Goal: Task Accomplishment & Management: Manage account settings

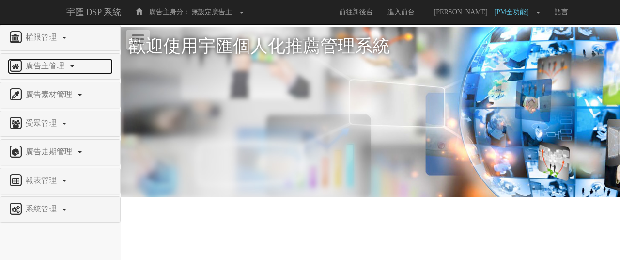
click at [43, 70] on link "廣告主管理" at bounding box center [60, 66] width 105 height 15
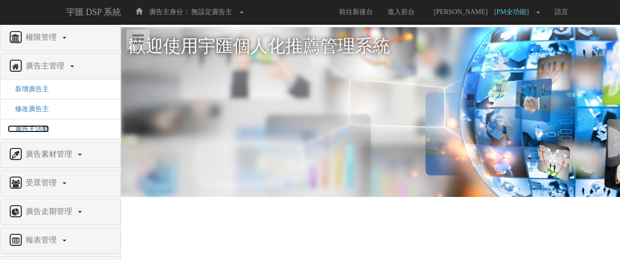
click at [37, 125] on span "廣告主活動" at bounding box center [28, 128] width 41 height 7
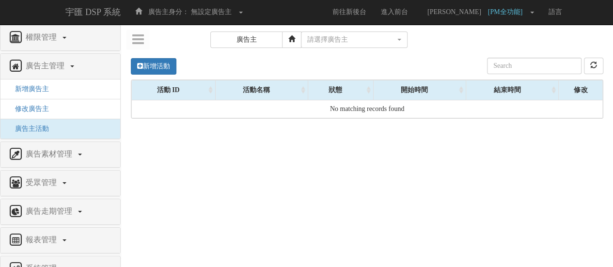
click at [49, 108] on li "修改廣告主" at bounding box center [60, 109] width 120 height 20
click at [46, 107] on span "修改廣告主" at bounding box center [28, 108] width 41 height 7
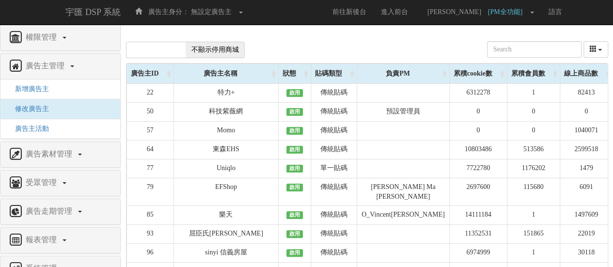
scroll to position [10290, 0]
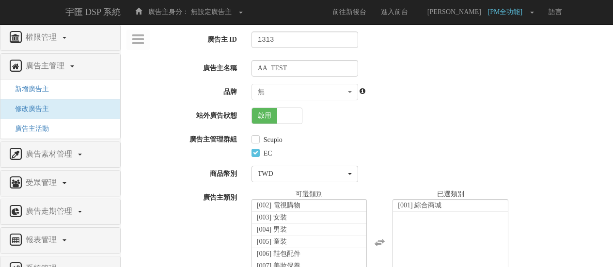
select select "932ec657-18fc-4338-a268-7296d03d66f9"
select select
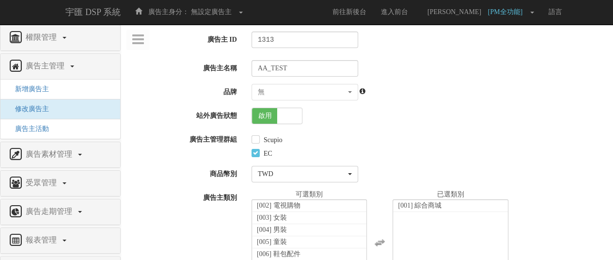
click at [293, 116] on span at bounding box center [289, 115] width 25 height 15
checkbox input "false"
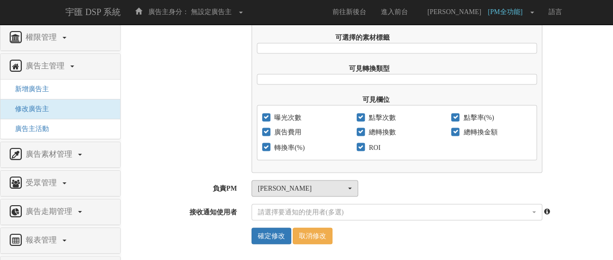
scroll to position [784, 0]
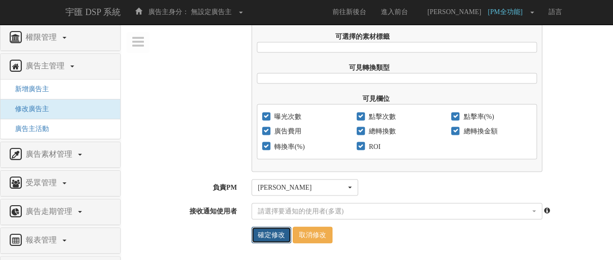
click at [277, 235] on input "確定修改" at bounding box center [271, 234] width 40 height 16
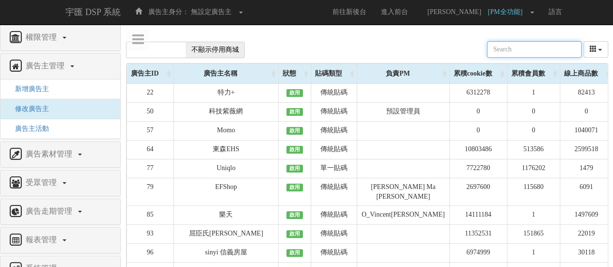
click at [520, 41] on input "text" at bounding box center [534, 49] width 94 height 16
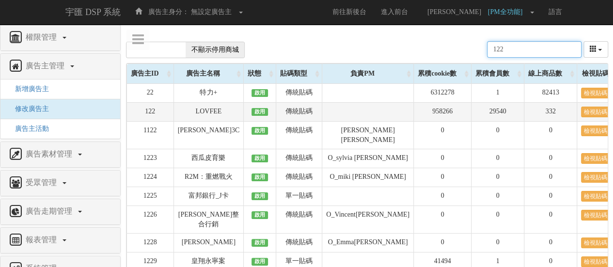
type input "122"
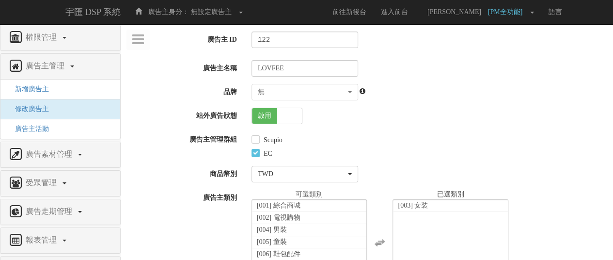
scroll to position [689, 0]
click at [295, 109] on span at bounding box center [289, 115] width 25 height 15
checkbox input "false"
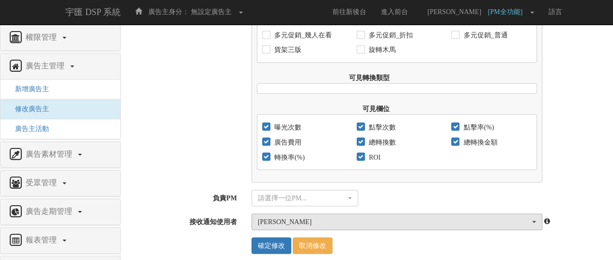
scroll to position [815, 0]
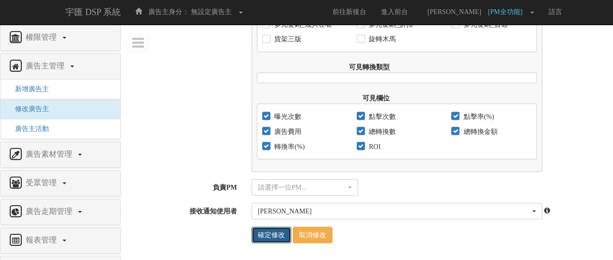
click at [270, 238] on input "確定修改" at bounding box center [271, 234] width 40 height 16
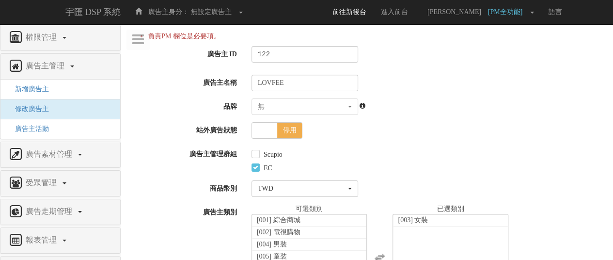
scroll to position [689, 0]
click at [43, 109] on span "修改廣告主" at bounding box center [28, 108] width 41 height 7
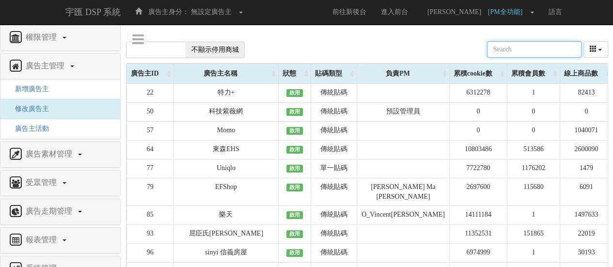
click at [558, 49] on input "text" at bounding box center [534, 49] width 94 height 16
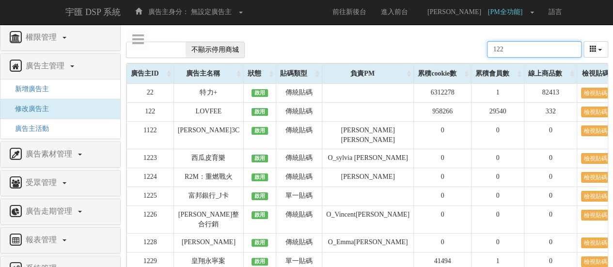
type input "122"
click at [214, 52] on span "不顯示停用商城" at bounding box center [215, 49] width 59 height 15
checkbox input "true"
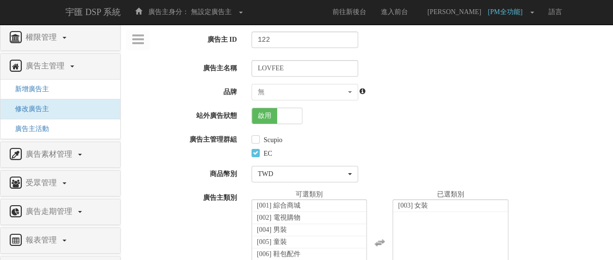
scroll to position [689, 0]
click at [296, 118] on span at bounding box center [289, 115] width 25 height 15
checkbox input "false"
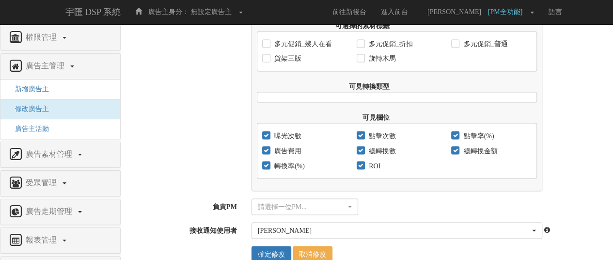
scroll to position [815, 0]
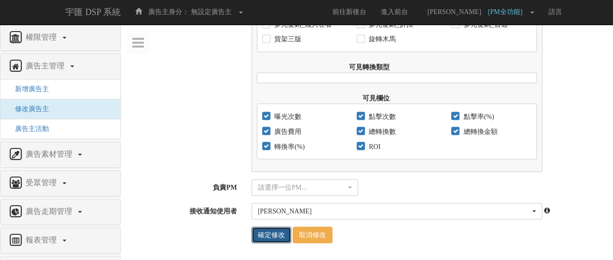
click at [274, 238] on input "確定修改" at bounding box center [271, 234] width 40 height 16
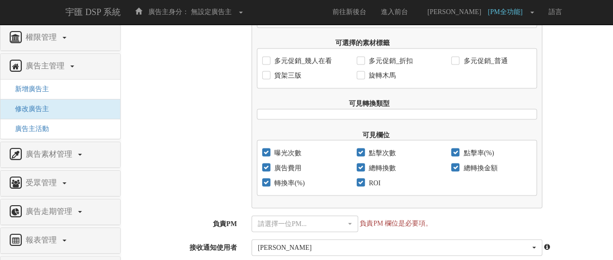
scroll to position [830, 0]
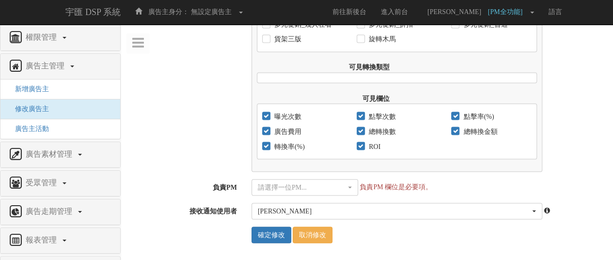
click at [323, 187] on div "請選擇一位PM..." at bounding box center [302, 187] width 88 height 10
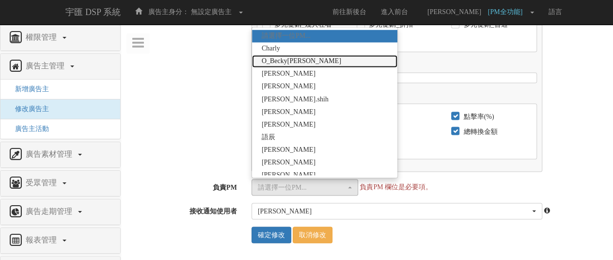
click at [315, 64] on link "O_Becky[PERSON_NAME]" at bounding box center [324, 61] width 145 height 13
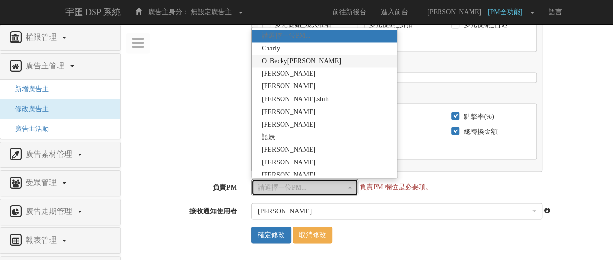
select select "047f5042-9c45-4b64-afda-696ca3a08732"
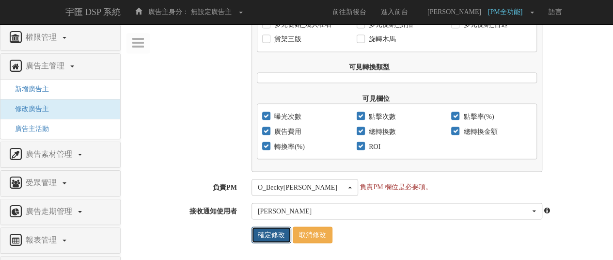
click at [273, 231] on input "確定修改" at bounding box center [271, 234] width 40 height 16
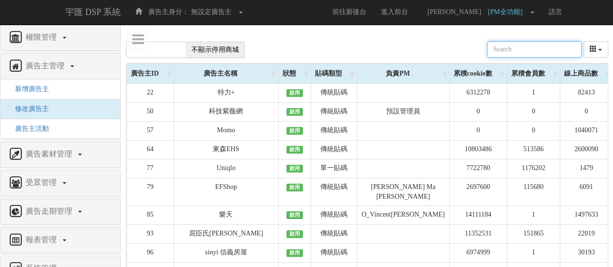
click at [526, 53] on input "text" at bounding box center [534, 49] width 94 height 16
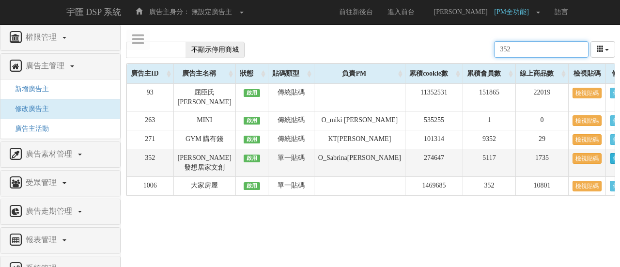
type input "352"
click at [610, 153] on link "修改" at bounding box center [618, 158] width 17 height 11
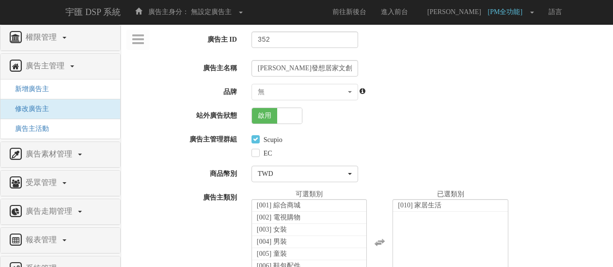
select select "a99a524b-2de7-4c8f-9396-28c38d7c0134"
select select
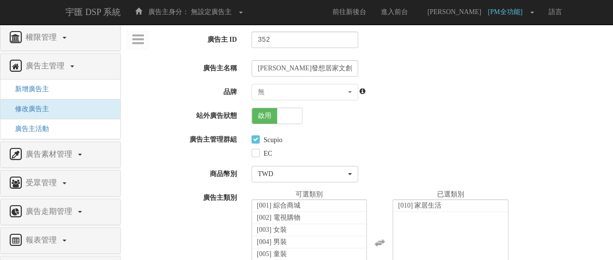
scroll to position [57, 0]
click at [288, 118] on span at bounding box center [289, 115] width 25 height 15
checkbox input "false"
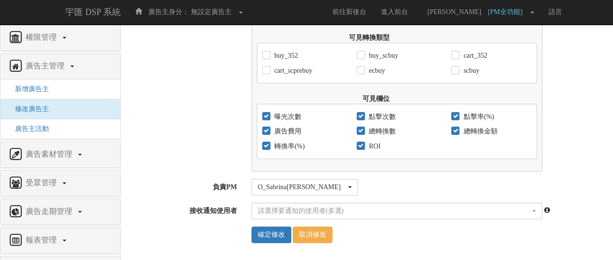
scroll to position [1919, 0]
click at [275, 234] on input "確定修改" at bounding box center [271, 234] width 40 height 16
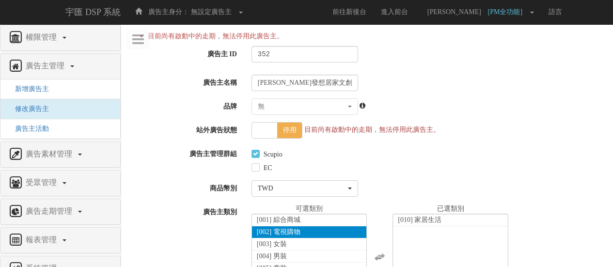
select select "a99a524b-2de7-4c8f-9396-28c38d7c0134"
select select
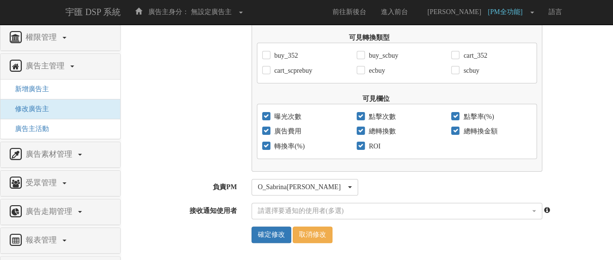
scroll to position [1934, 0]
click at [266, 240] on input "確定修改" at bounding box center [271, 234] width 40 height 16
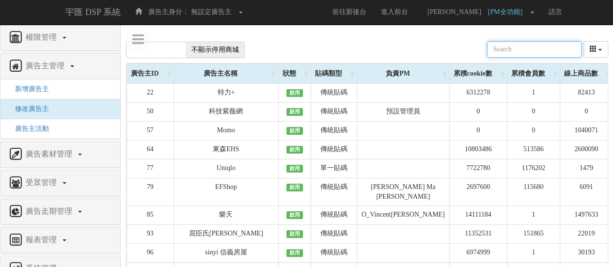
click at [520, 47] on input "text" at bounding box center [534, 49] width 94 height 16
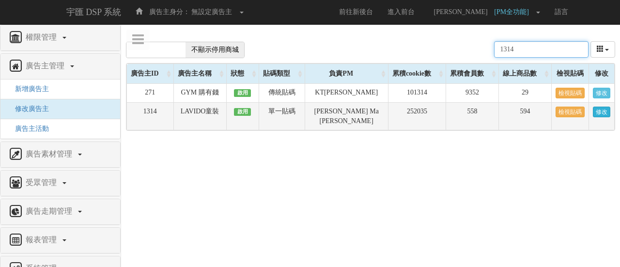
type input "1314"
click at [603, 109] on link "修改" at bounding box center [601, 112] width 17 height 11
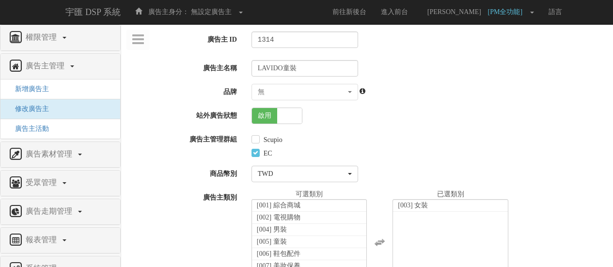
select select "7b1ab421-aed4-4cd3-9c46-b94a9cd44896"
select select
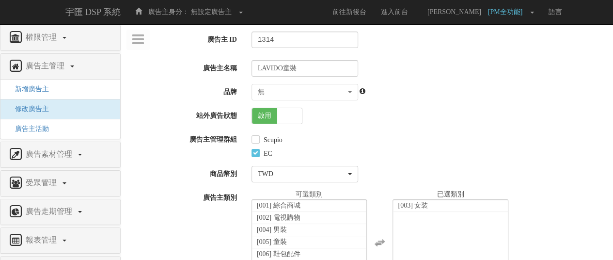
click at [293, 117] on span at bounding box center [289, 115] width 25 height 15
checkbox input "false"
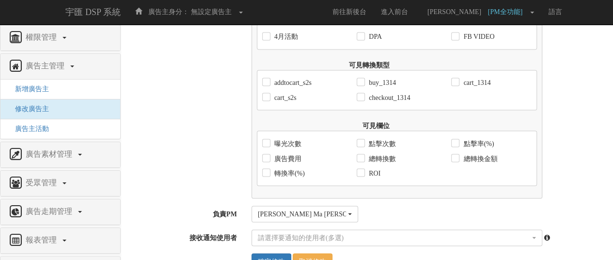
scroll to position [900, 0]
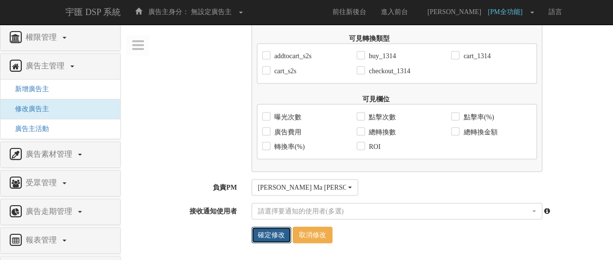
click at [282, 236] on input "確定修改" at bounding box center [271, 234] width 40 height 16
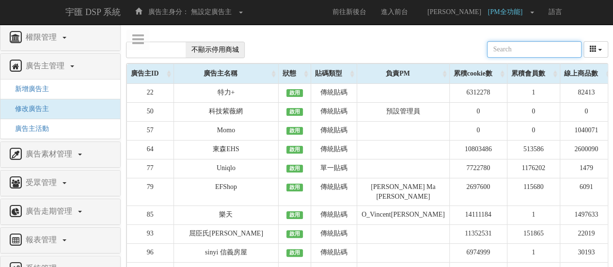
click at [537, 43] on input "text" at bounding box center [534, 49] width 94 height 16
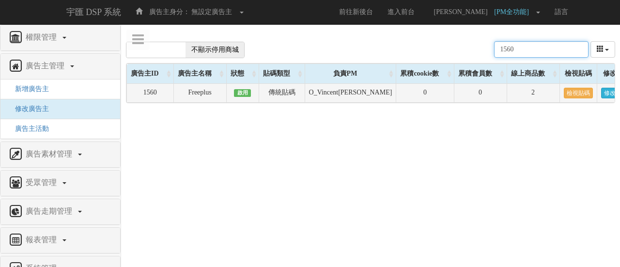
type input "1560"
click at [601, 92] on link "修改" at bounding box center [609, 93] width 17 height 11
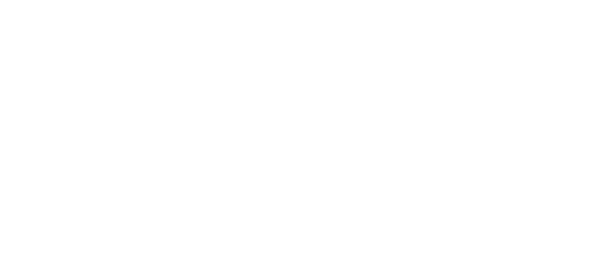
select select
select select "b8b7d23c-cf1d-486d-bbf3-a686c5a837fa"
select select
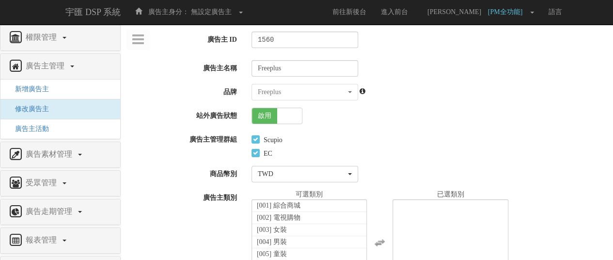
click at [290, 117] on span at bounding box center [289, 115] width 25 height 15
checkbox input "false"
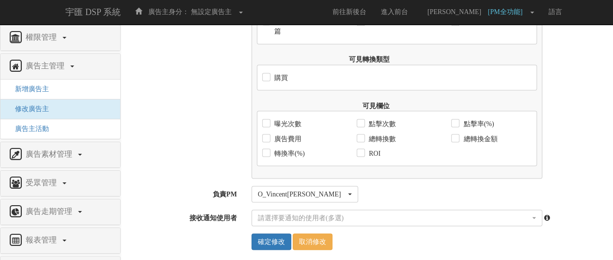
scroll to position [855, 0]
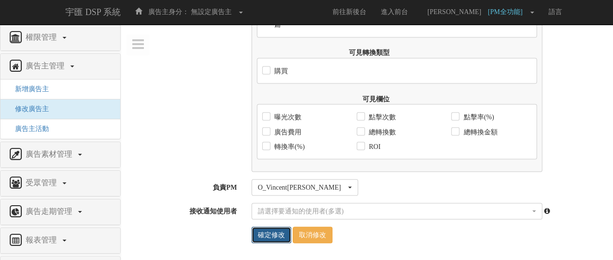
click at [267, 231] on input "確定修改" at bounding box center [271, 234] width 40 height 16
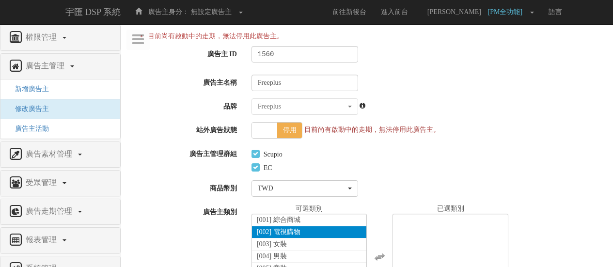
select select
select select "b8b7d23c-cf1d-486d-bbf3-a686c5a837fa"
select select
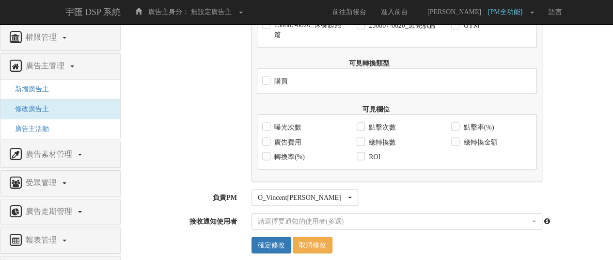
scroll to position [870, 0]
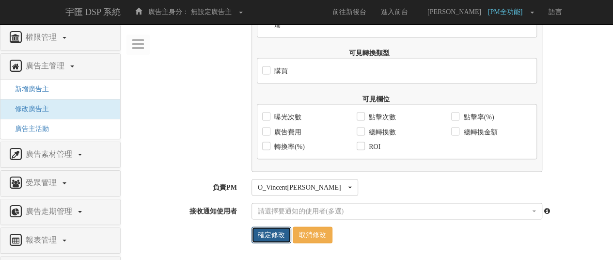
click at [270, 232] on input "確定修改" at bounding box center [271, 234] width 40 height 16
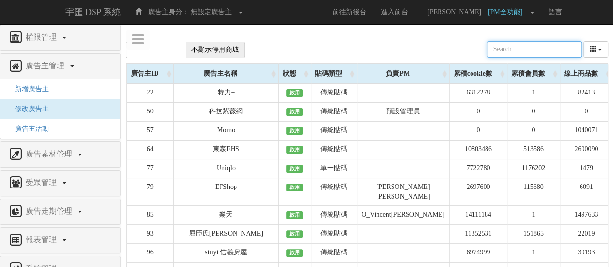
click at [508, 45] on input "text" at bounding box center [534, 49] width 94 height 16
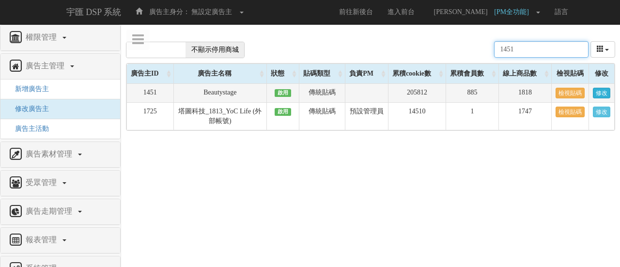
type input "1451"
click at [601, 94] on link "修改" at bounding box center [601, 93] width 17 height 11
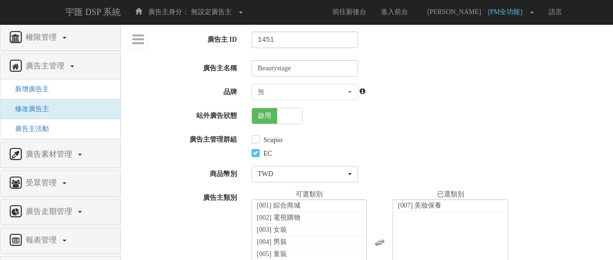
select select
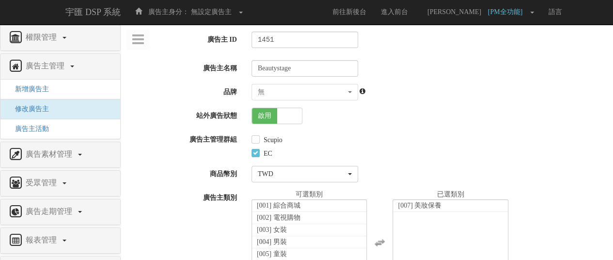
scroll to position [29, 0]
click at [285, 117] on span at bounding box center [289, 115] width 25 height 15
checkbox input "false"
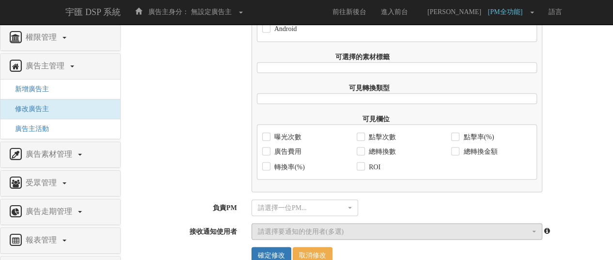
scroll to position [784, 0]
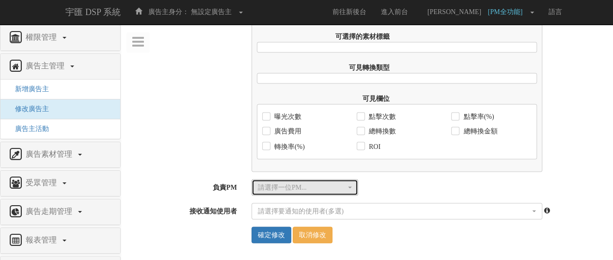
click at [290, 182] on button "請選擇一位PM..." at bounding box center [304, 187] width 107 height 16
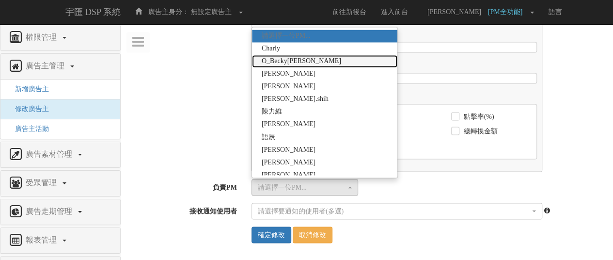
click at [285, 60] on span "O_Becky[PERSON_NAME]" at bounding box center [301, 61] width 79 height 10
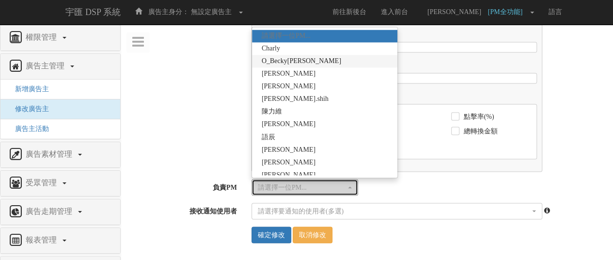
select select "047f5042-9c45-4b64-afda-696ca3a08732"
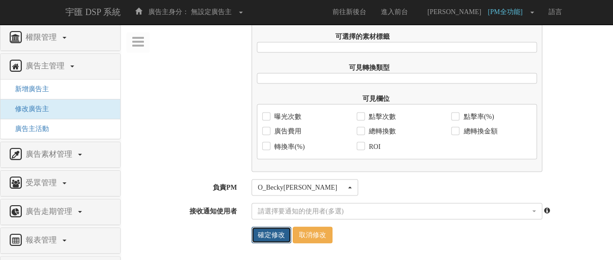
click at [277, 233] on input "確定修改" at bounding box center [271, 234] width 40 height 16
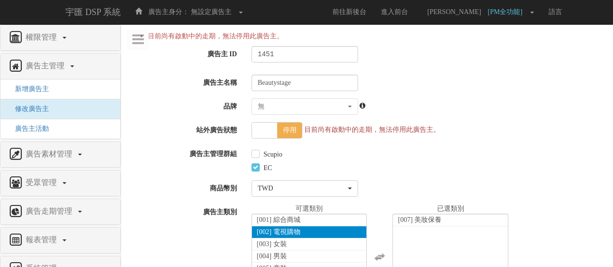
select select "047f5042-9c45-4b64-afda-696ca3a08732"
select select
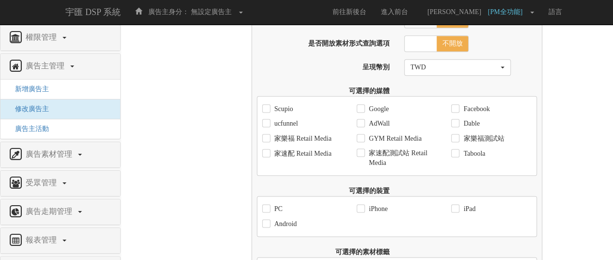
scroll to position [799, 0]
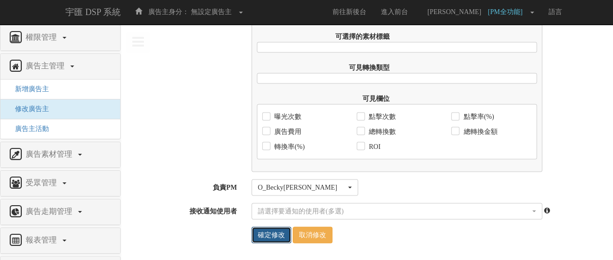
click at [269, 236] on input "確定修改" at bounding box center [271, 234] width 40 height 16
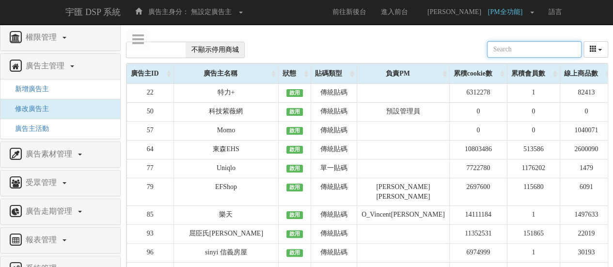
click at [523, 53] on input "text" at bounding box center [534, 49] width 94 height 16
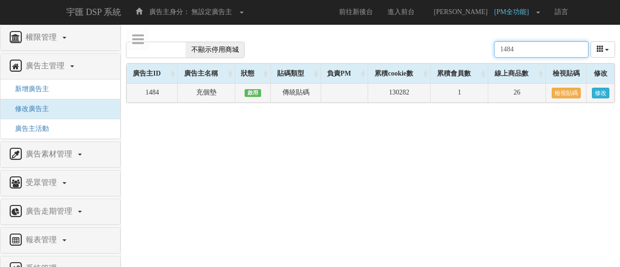
type input "1484"
click at [596, 93] on link "修改" at bounding box center [600, 93] width 17 height 11
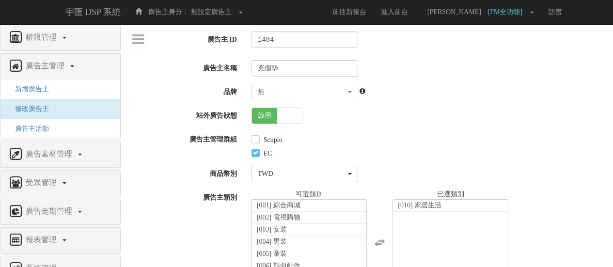
select select
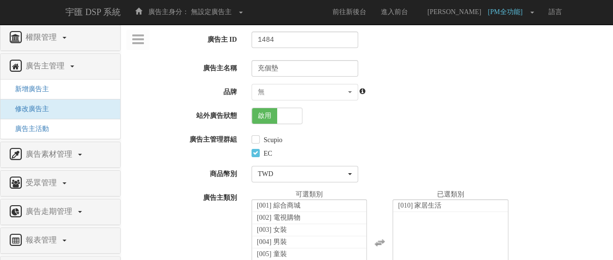
scroll to position [57, 0]
click at [286, 122] on span at bounding box center [289, 115] width 25 height 15
checkbox input "false"
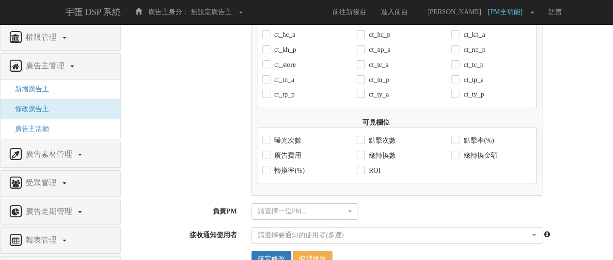
scroll to position [1711, 0]
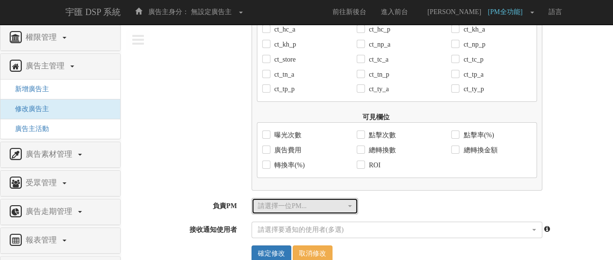
click at [297, 198] on button "請選擇一位PM..." at bounding box center [304, 206] width 107 height 16
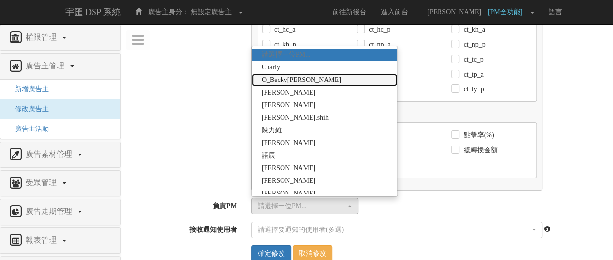
click at [297, 75] on span "O_Becky[PERSON_NAME]" at bounding box center [301, 80] width 79 height 10
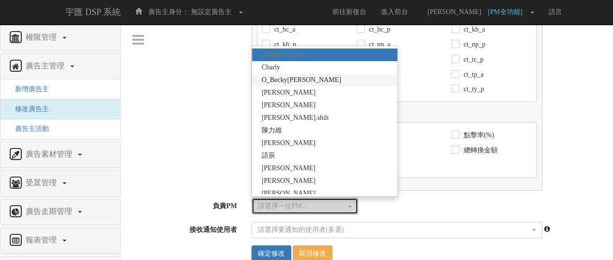
select select "047f5042-9c45-4b64-afda-696ca3a08732"
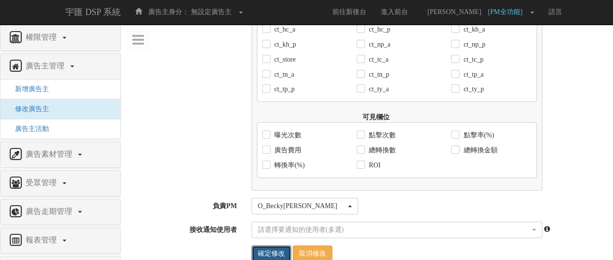
click at [270, 245] on input "確定修改" at bounding box center [271, 253] width 40 height 16
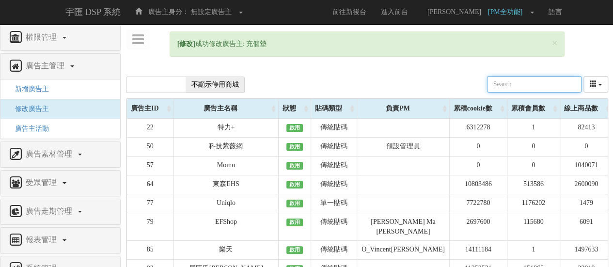
click at [542, 84] on input "text" at bounding box center [534, 84] width 94 height 16
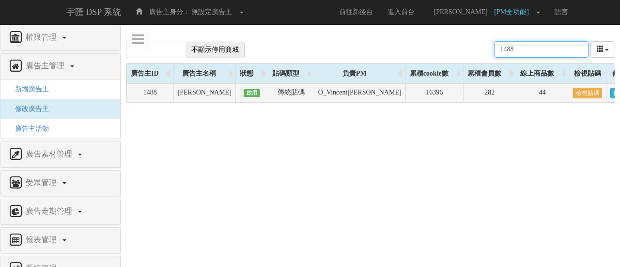
type input "1488"
click at [610, 93] on link "修改" at bounding box center [618, 93] width 17 height 11
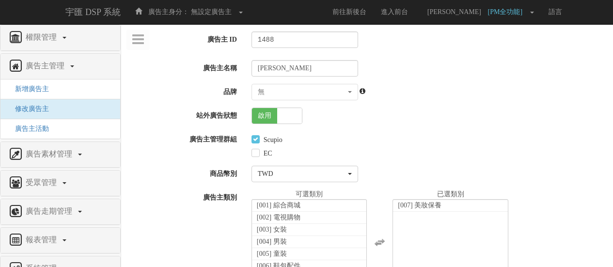
select select "b8b7d23c-cf1d-486d-bbf3-a686c5a837fa"
select select
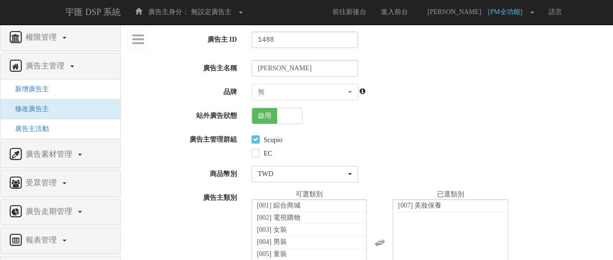
scroll to position [29, 0]
click at [276, 118] on span "啟用" at bounding box center [264, 115] width 25 height 15
checkbox input "false"
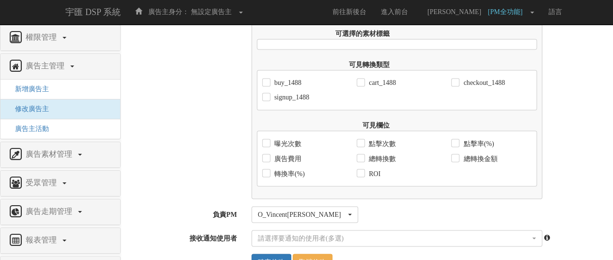
scroll to position [815, 0]
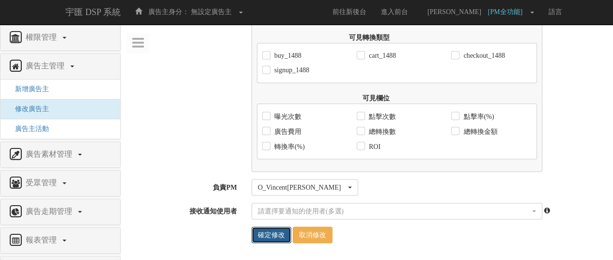
click at [267, 230] on input "確定修改" at bounding box center [271, 234] width 40 height 16
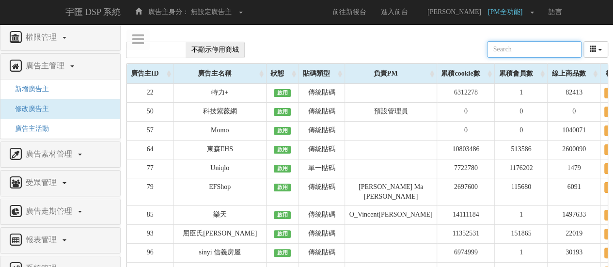
click at [516, 45] on input "text" at bounding box center [534, 49] width 94 height 16
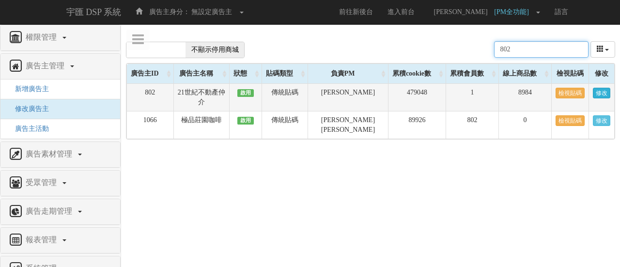
type input "802"
click at [601, 93] on link "修改" at bounding box center [601, 93] width 17 height 11
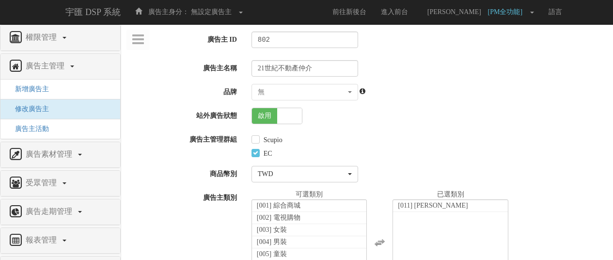
select select "704a4ba0-3c17-424f-a7f4-91e415c3f819"
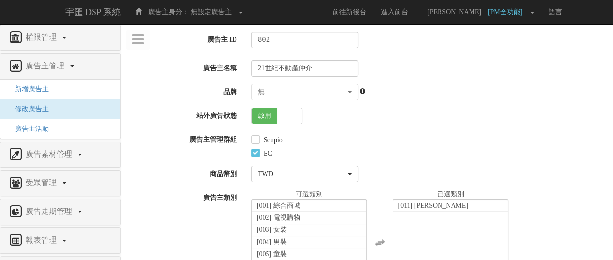
scroll to position [365, 0]
click at [285, 117] on span at bounding box center [289, 115] width 25 height 15
checkbox input "false"
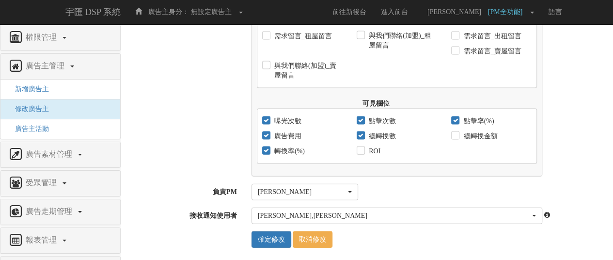
scroll to position [1013, 0]
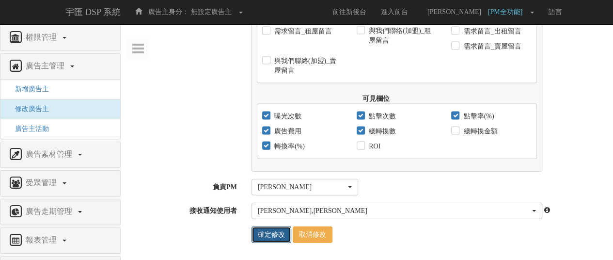
click at [272, 237] on input "確定修改" at bounding box center [271, 234] width 40 height 16
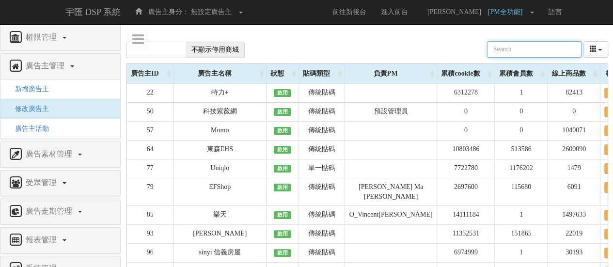
click at [513, 45] on input "text" at bounding box center [534, 49] width 94 height 16
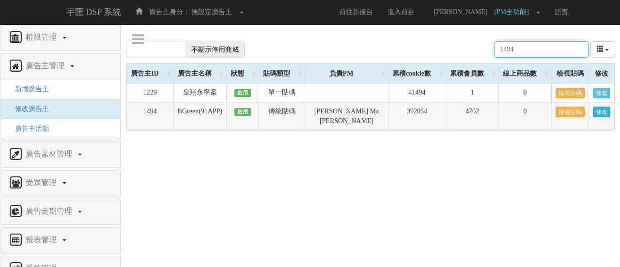
type input "1494"
click at [601, 113] on link "修改" at bounding box center [601, 112] width 17 height 11
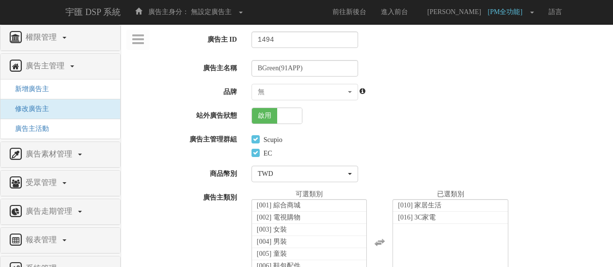
select select "7b1ab421-aed4-4cd3-9c46-b94a9cd44896"
select select
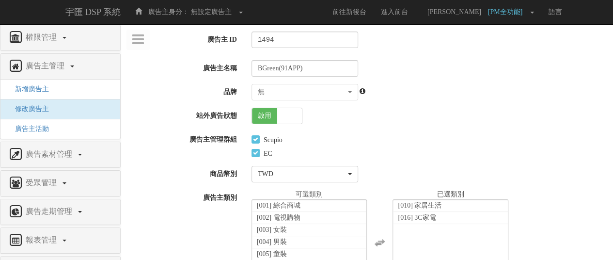
scroll to position [57, 0]
click at [280, 114] on span at bounding box center [289, 115] width 25 height 15
checkbox input "false"
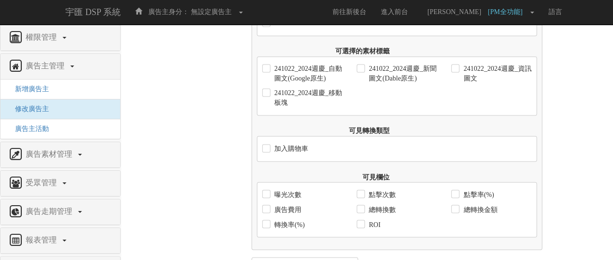
scroll to position [848, 0]
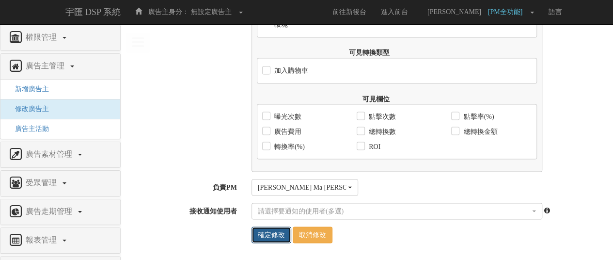
click at [263, 231] on input "確定修改" at bounding box center [271, 234] width 40 height 16
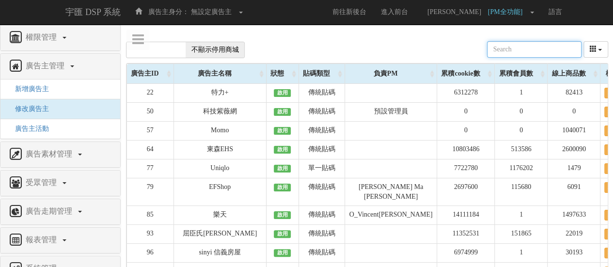
click at [517, 50] on input "text" at bounding box center [534, 49] width 94 height 16
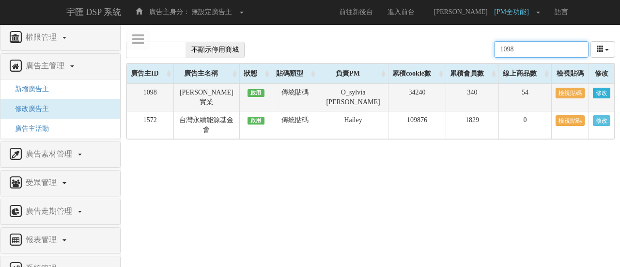
type input "1098"
click at [597, 92] on link "修改" at bounding box center [601, 93] width 17 height 11
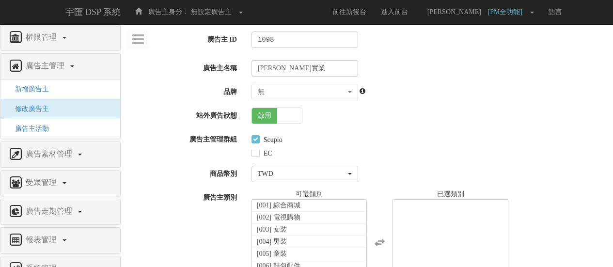
select select
select select "70804fd9-2c60-4992-9b91-beeb00881caf"
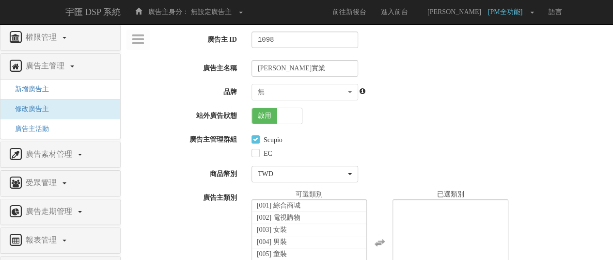
scroll to position [479, 0]
click at [294, 115] on span at bounding box center [289, 115] width 25 height 15
checkbox input "false"
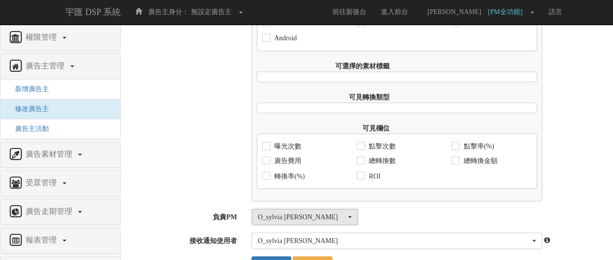
scroll to position [784, 0]
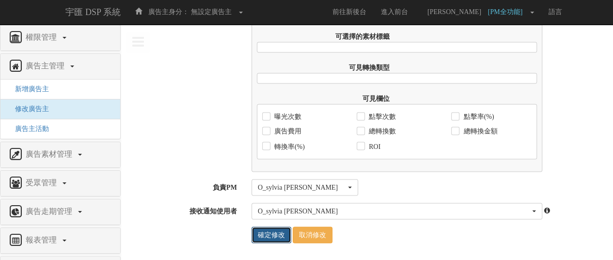
click at [273, 234] on input "確定修改" at bounding box center [271, 234] width 40 height 16
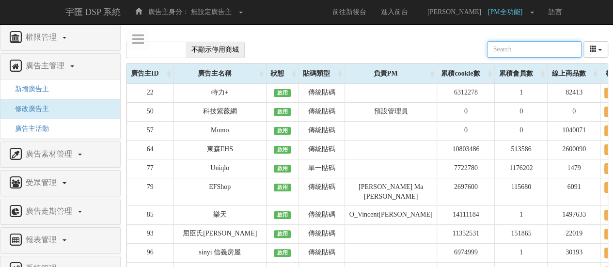
click at [530, 43] on input "text" at bounding box center [534, 49] width 94 height 16
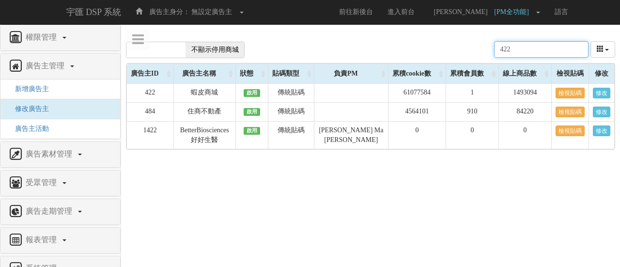
type input "422"
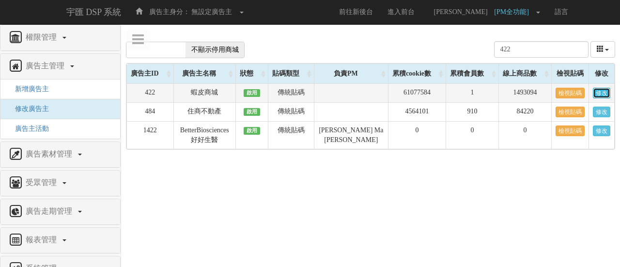
click at [599, 93] on link "修改" at bounding box center [601, 93] width 17 height 11
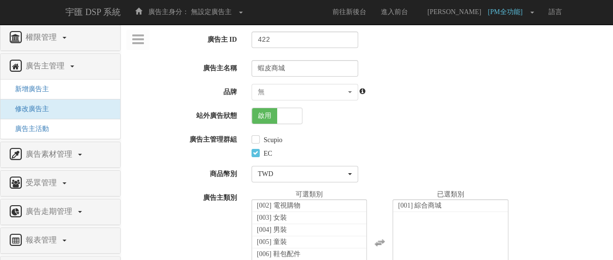
scroll to position [565, 0]
click at [291, 122] on span at bounding box center [289, 115] width 25 height 15
checkbox input "false"
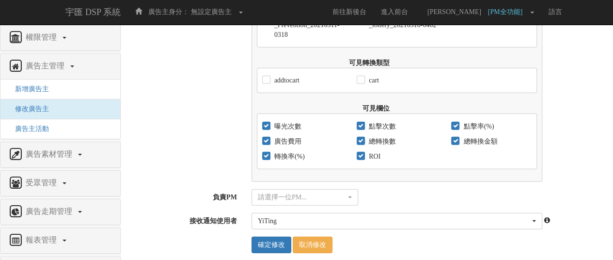
scroll to position [1378, 0]
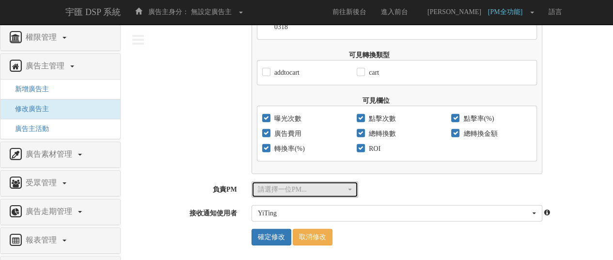
click at [343, 185] on div "請選擇一位PM..." at bounding box center [302, 190] width 88 height 10
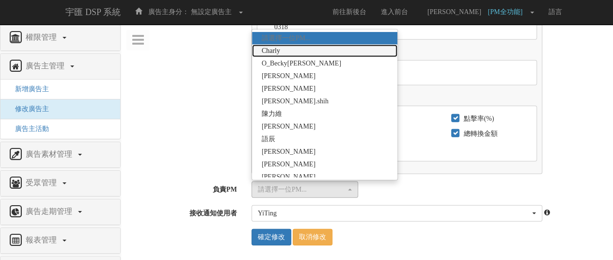
click at [326, 55] on link "Charly" at bounding box center [324, 51] width 145 height 13
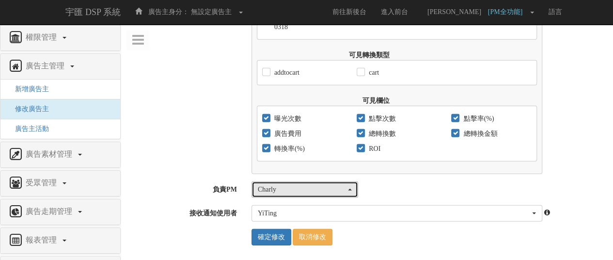
click at [316, 185] on div "Charly" at bounding box center [302, 190] width 88 height 10
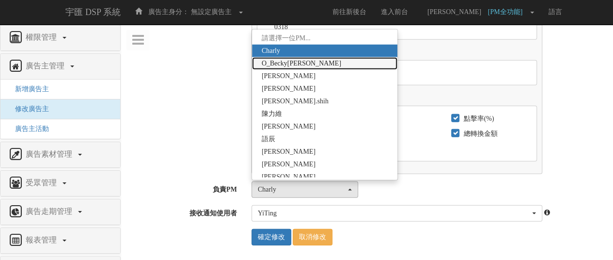
click at [304, 59] on span "O_Becky[PERSON_NAME]" at bounding box center [301, 64] width 79 height 10
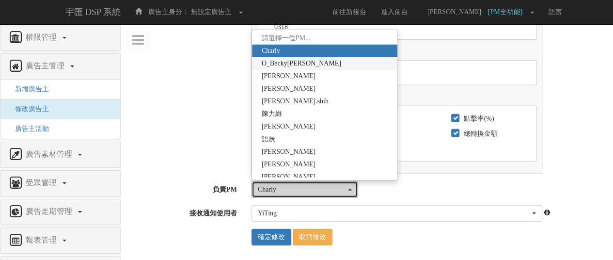
select select "047f5042-9c45-4b64-afda-696ca3a08732"
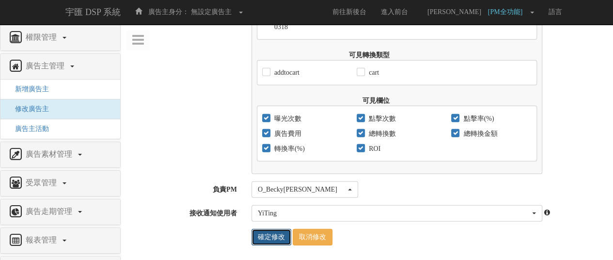
click at [265, 241] on input "確定修改" at bounding box center [271, 237] width 40 height 16
